Goal: Information Seeking & Learning: Learn about a topic

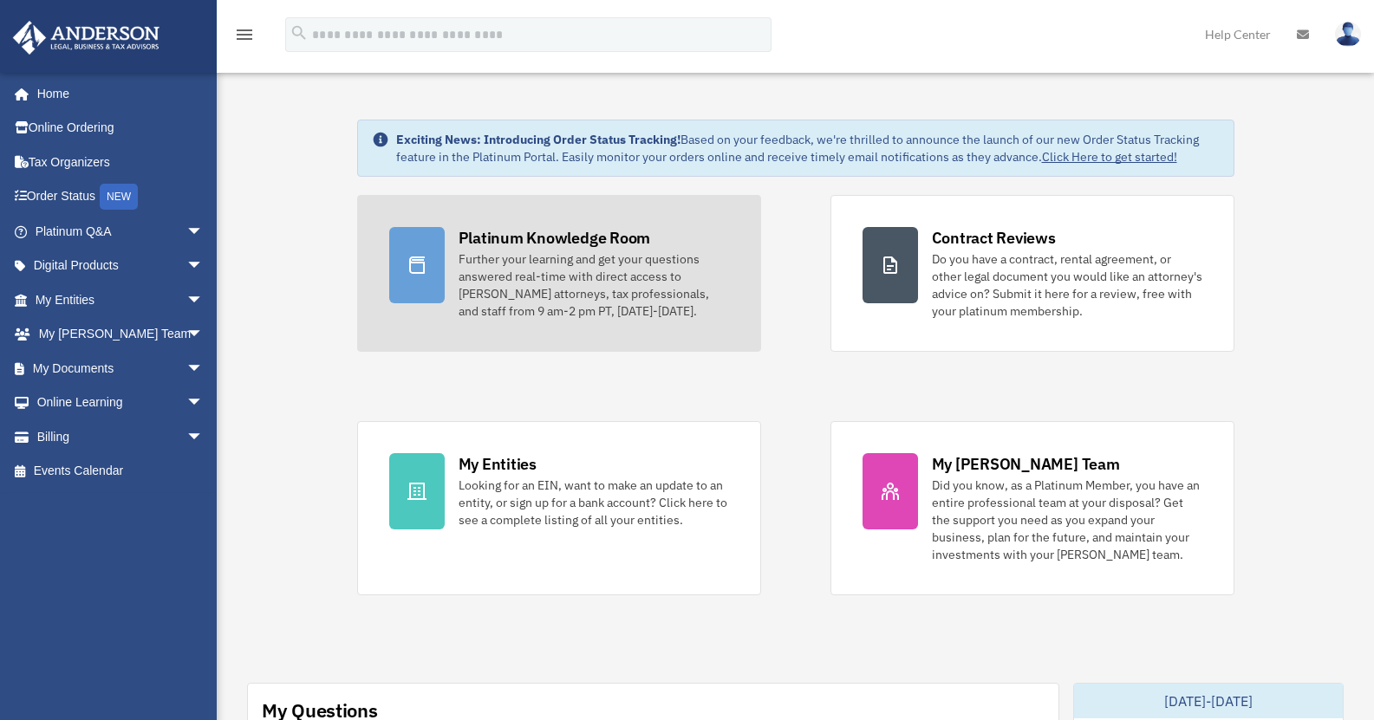
click at [573, 251] on div "Further your learning and get your questions answered real-time with direct acc…" at bounding box center [594, 285] width 271 height 69
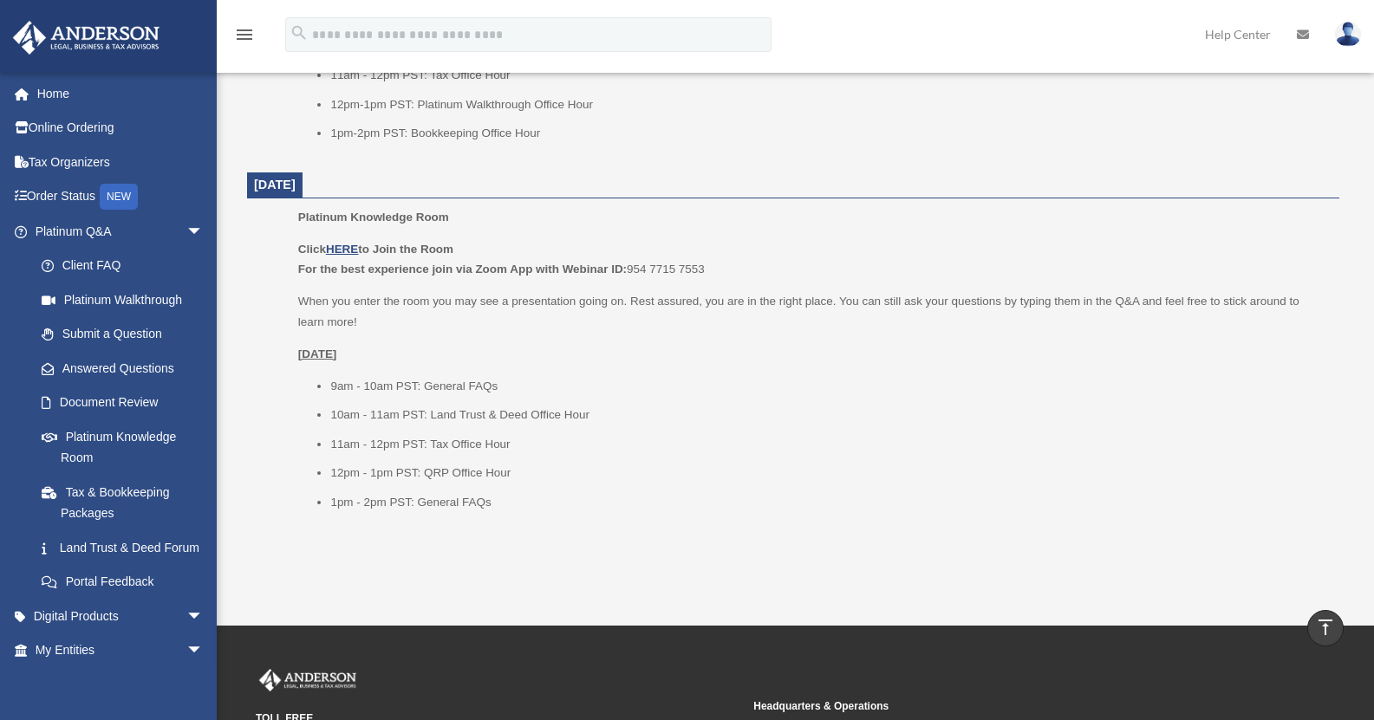
scroll to position [2070, 0]
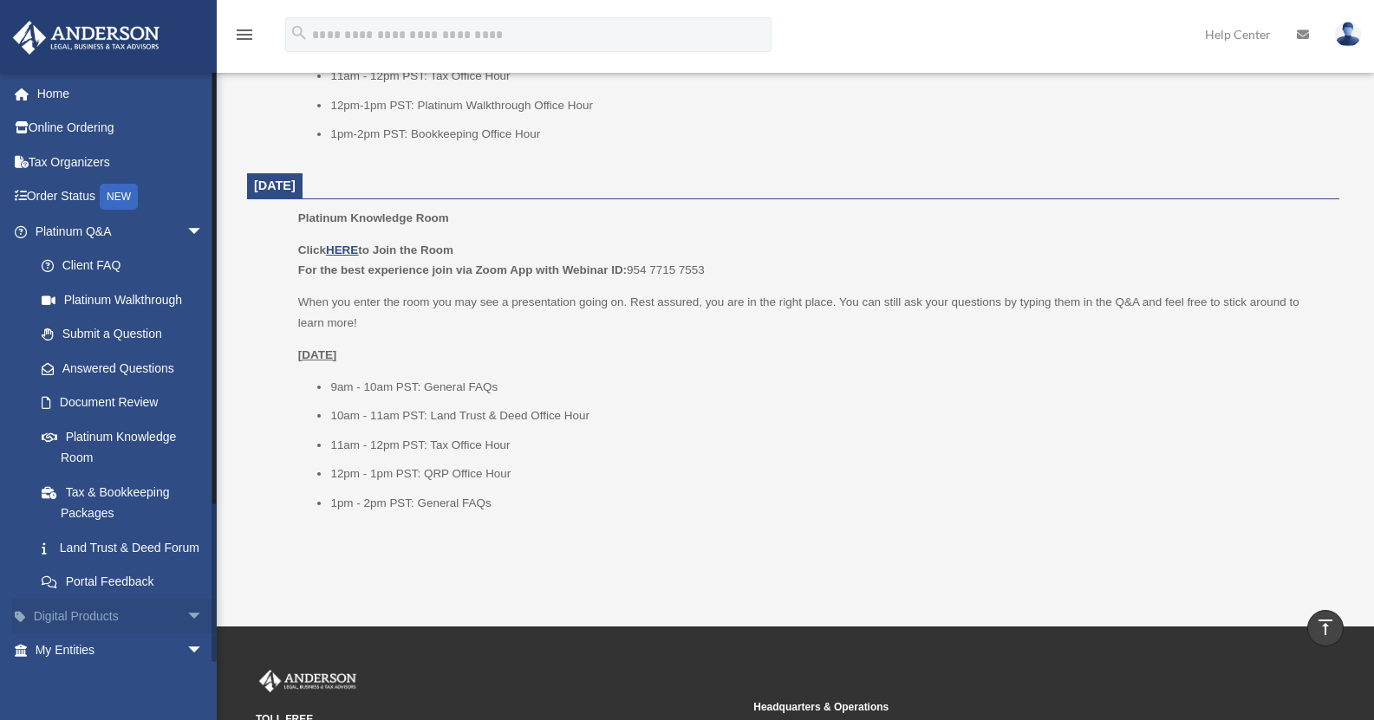
click at [138, 634] on link "Digital Products arrow_drop_down" at bounding box center [121, 616] width 218 height 35
click at [186, 635] on span "arrow_drop_down" at bounding box center [203, 617] width 35 height 36
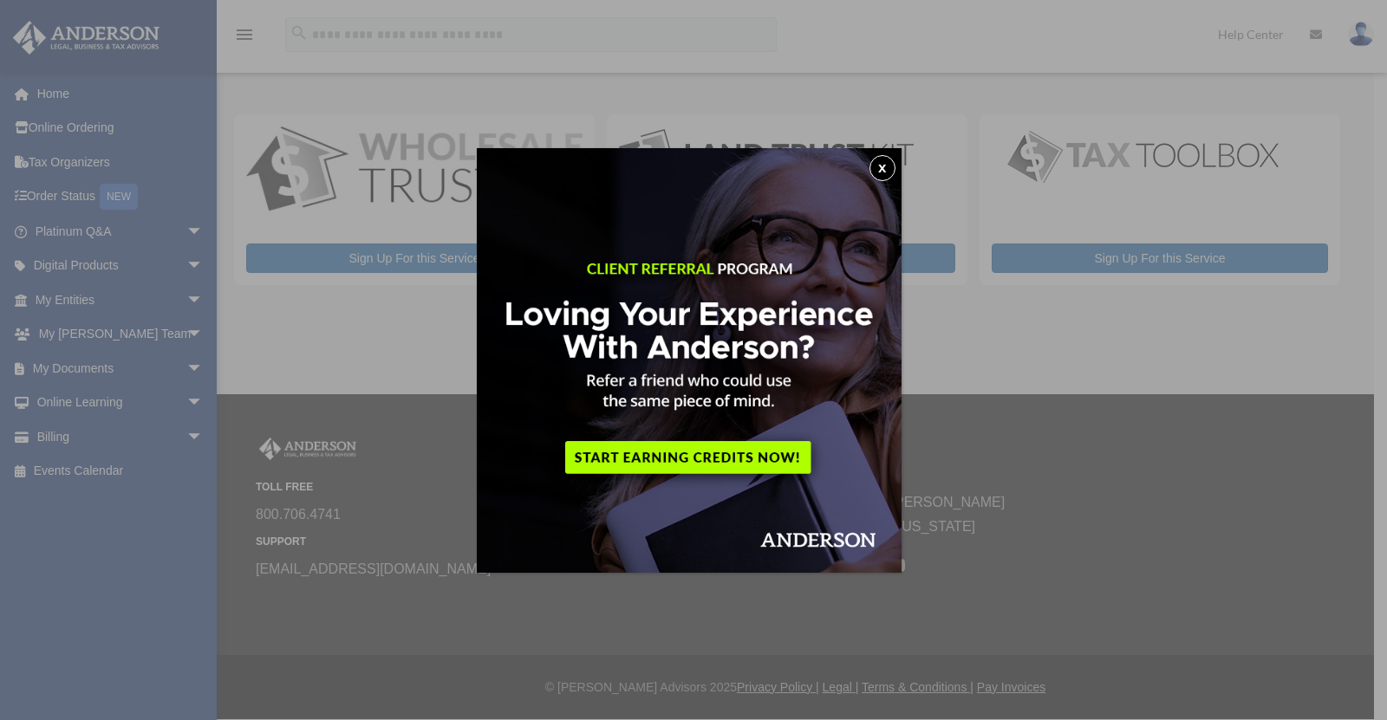
click at [890, 166] on button "x" at bounding box center [883, 168] width 26 height 26
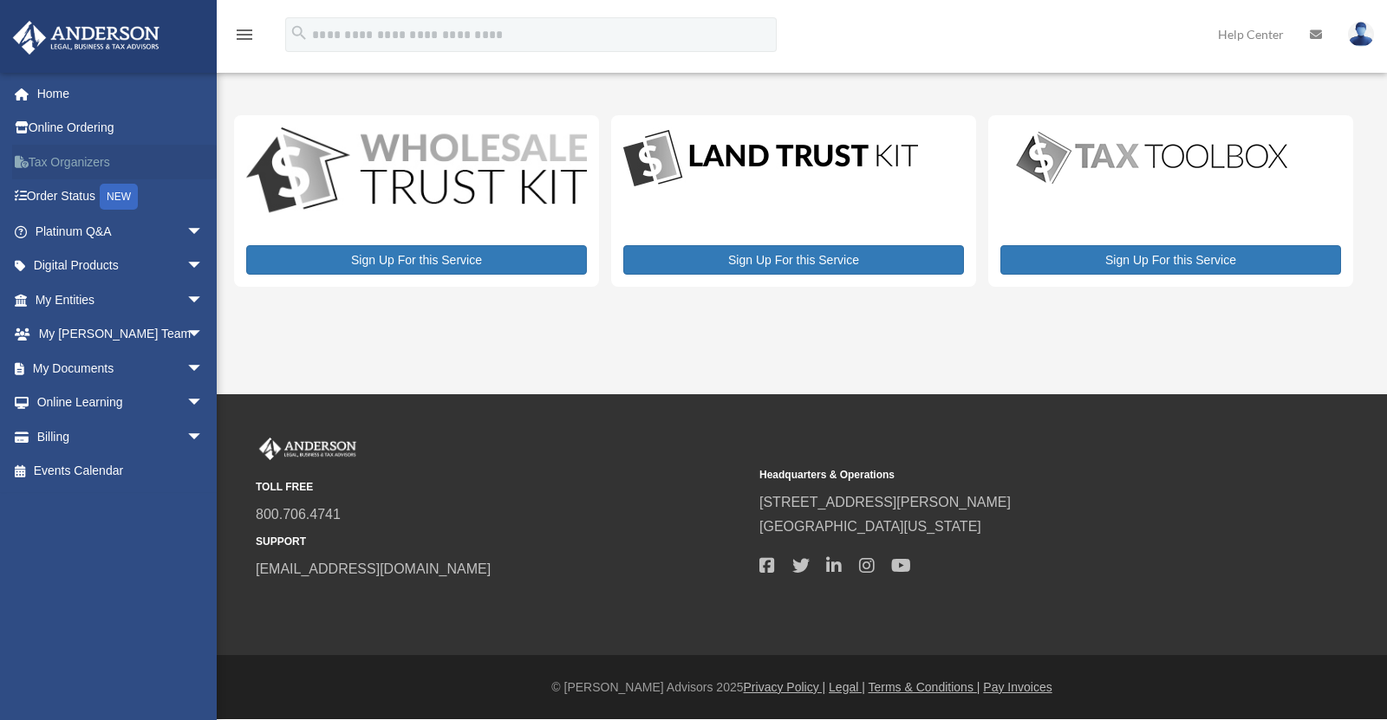
click at [107, 155] on link "Tax Organizers" at bounding box center [121, 162] width 218 height 35
click at [186, 229] on span "arrow_drop_down" at bounding box center [203, 232] width 35 height 36
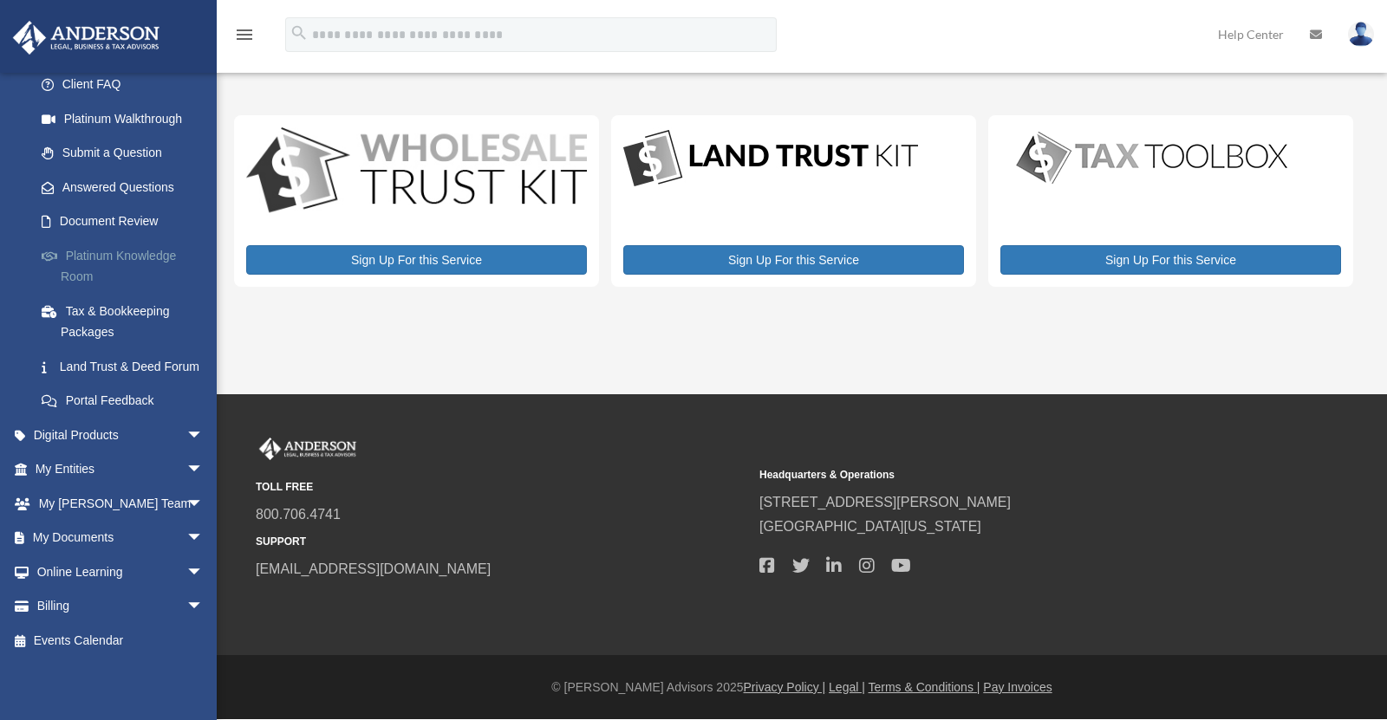
scroll to position [201, 0]
click at [186, 578] on span "arrow_drop_down" at bounding box center [203, 573] width 35 height 36
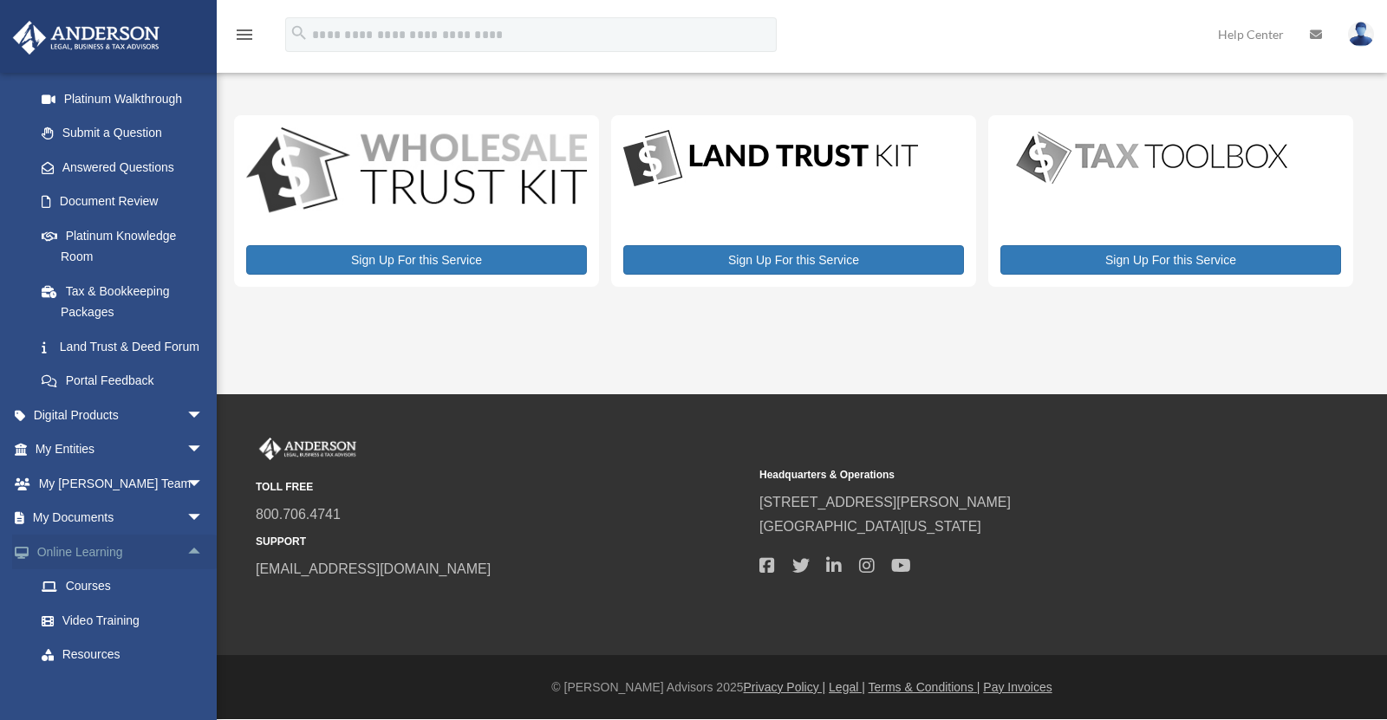
scroll to position [304, 0]
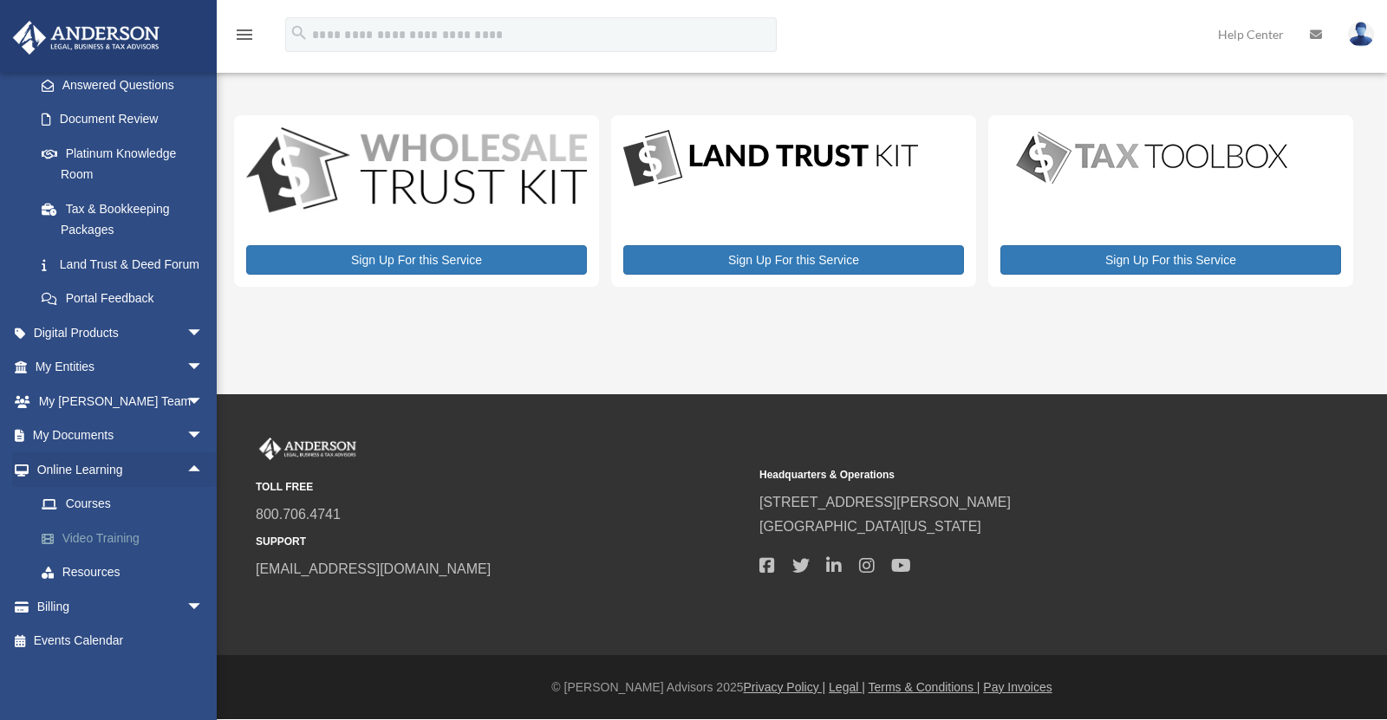
click at [129, 539] on link "Video Training" at bounding box center [126, 538] width 205 height 35
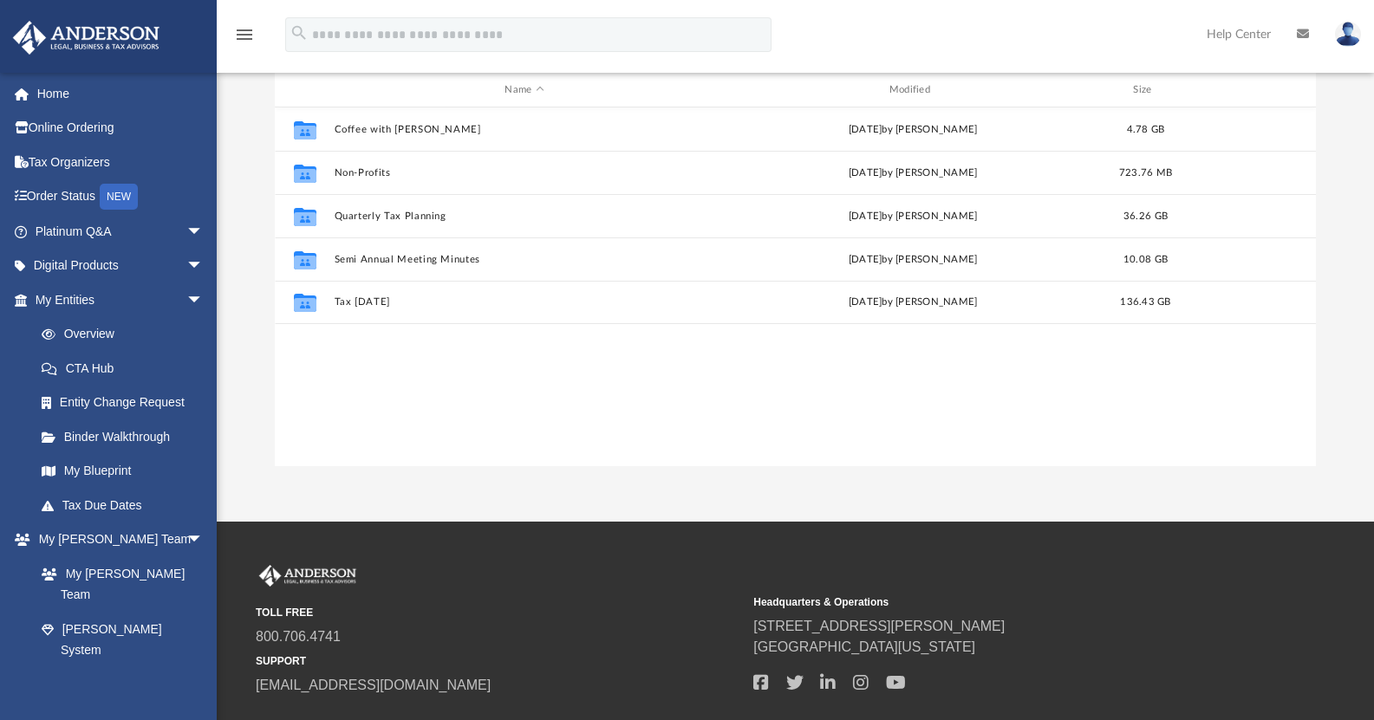
scroll to position [137, 0]
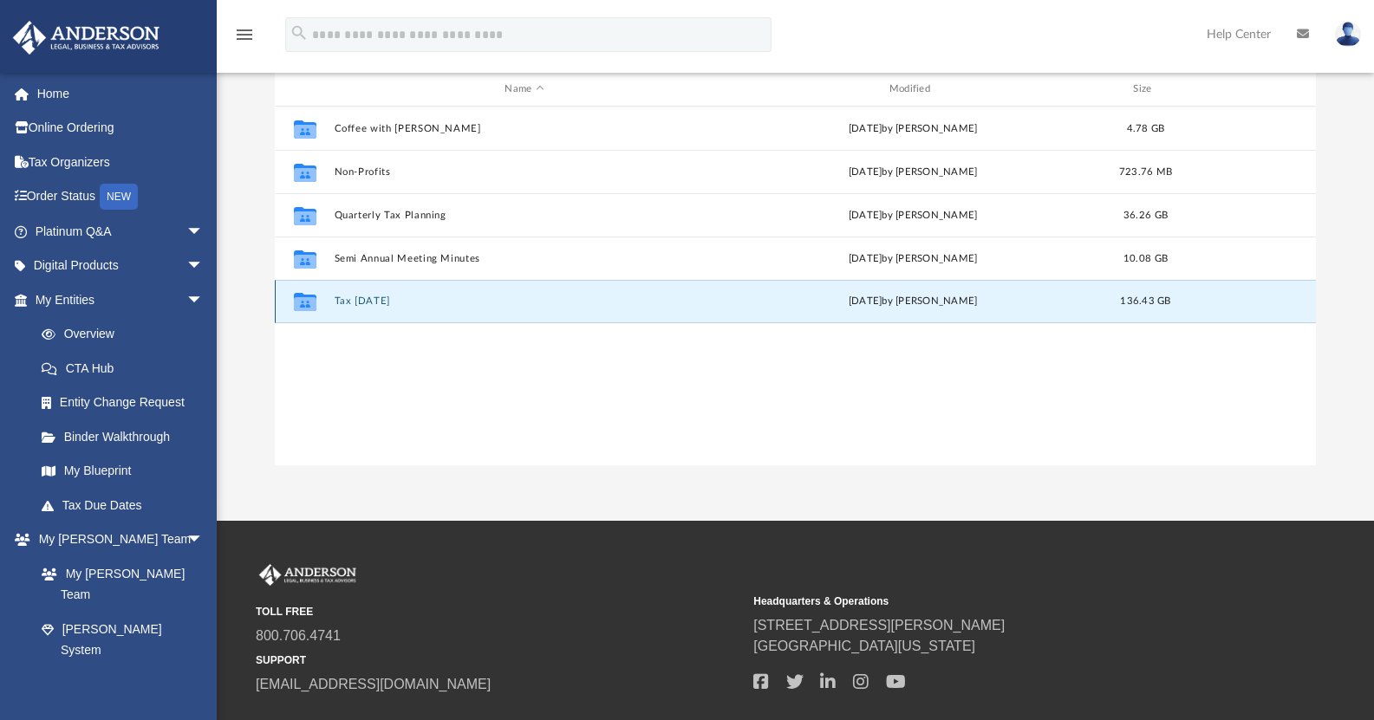
click at [367, 298] on button "Tax Tuesday" at bounding box center [524, 301] width 381 height 11
click at [362, 298] on button "Tax Tuesday" at bounding box center [524, 301] width 381 height 11
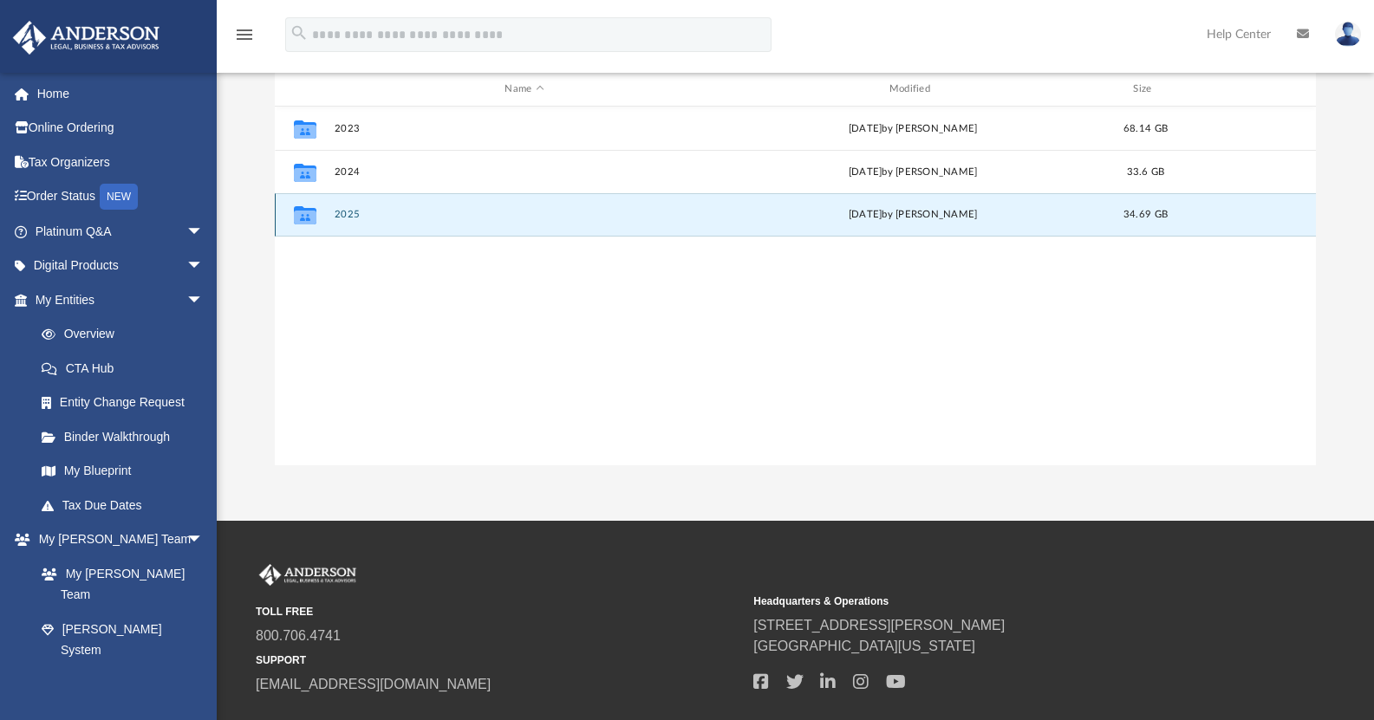
click at [361, 215] on button "2025" at bounding box center [524, 214] width 381 height 11
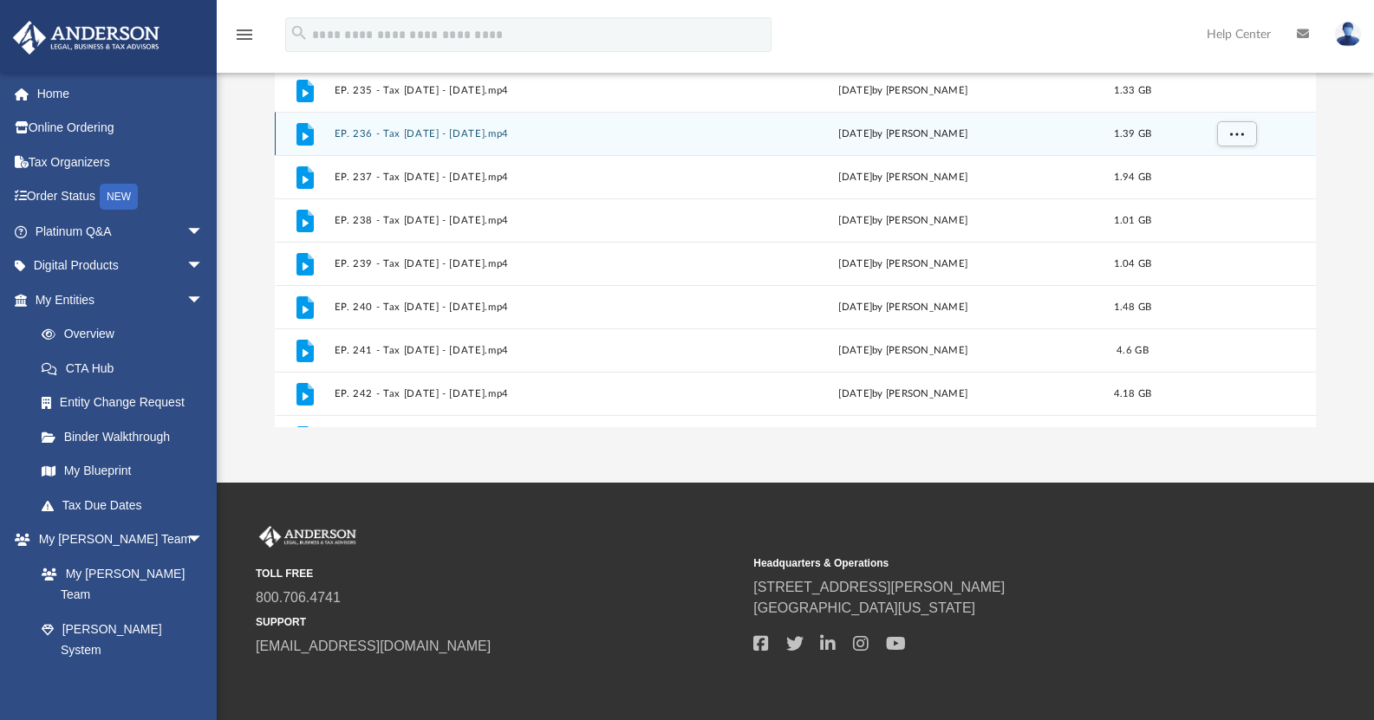
scroll to position [0, 0]
